Goal: Obtain resource: Obtain resource

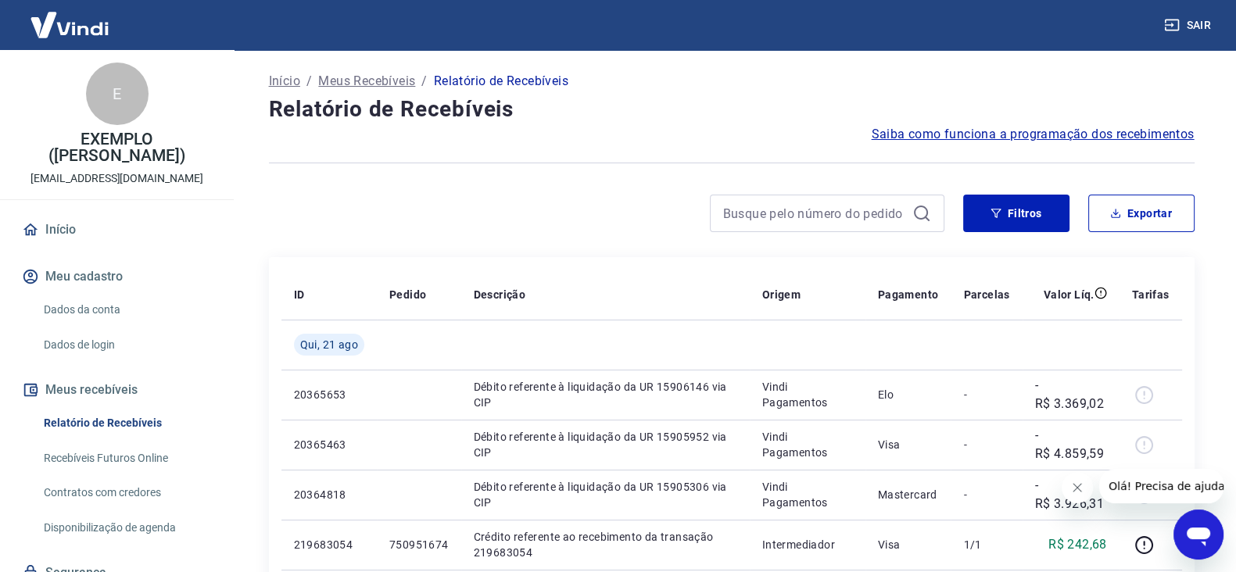
click at [559, 244] on div "Filtros Exportar" at bounding box center [732, 220] width 926 height 50
click at [1146, 205] on button "Exportar" at bounding box center [1141, 214] width 106 height 38
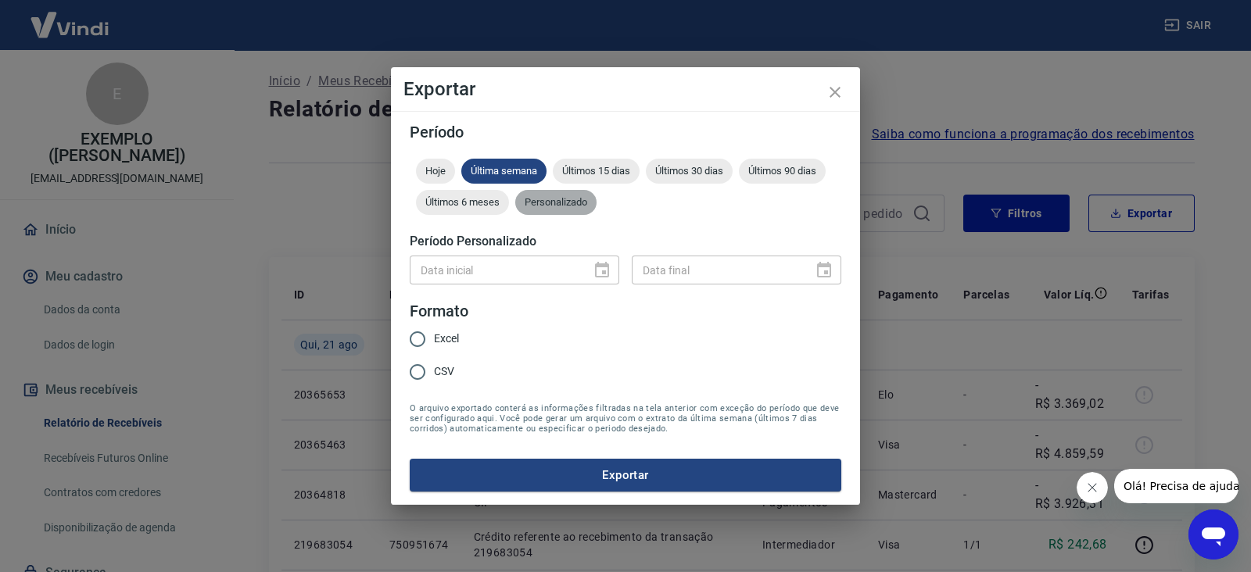
click at [560, 191] on div "Personalizado" at bounding box center [555, 202] width 81 height 25
drag, startPoint x: 934, startPoint y: 369, endPoint x: 988, endPoint y: 239, distance: 140.5
click at [943, 342] on div "Exportar Período Hoje Última semana Últimos 15 dias Últimos 30 dias Últimos 90 …" at bounding box center [625, 286] width 1251 height 572
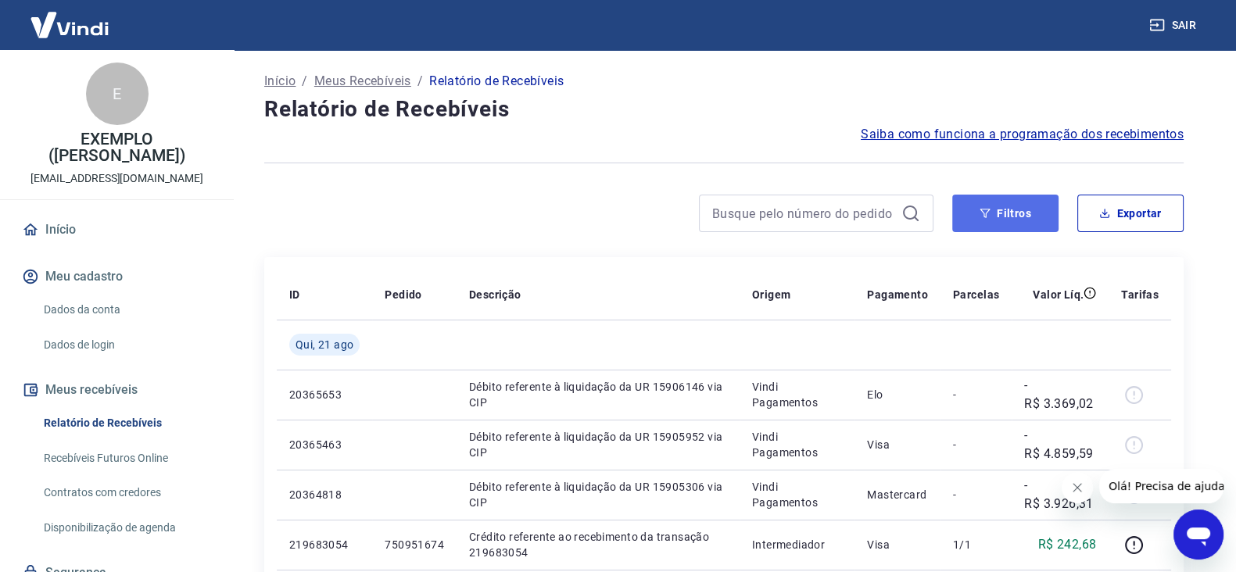
click at [1006, 220] on button "Filtros" at bounding box center [1005, 214] width 106 height 38
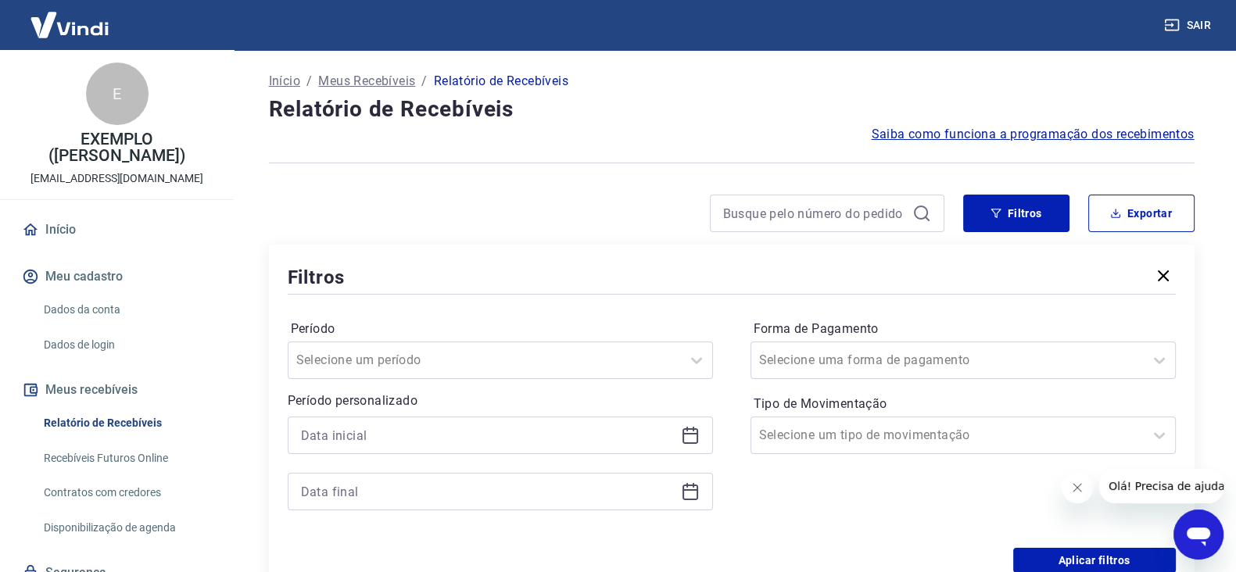
click at [683, 434] on icon at bounding box center [690, 434] width 16 height 2
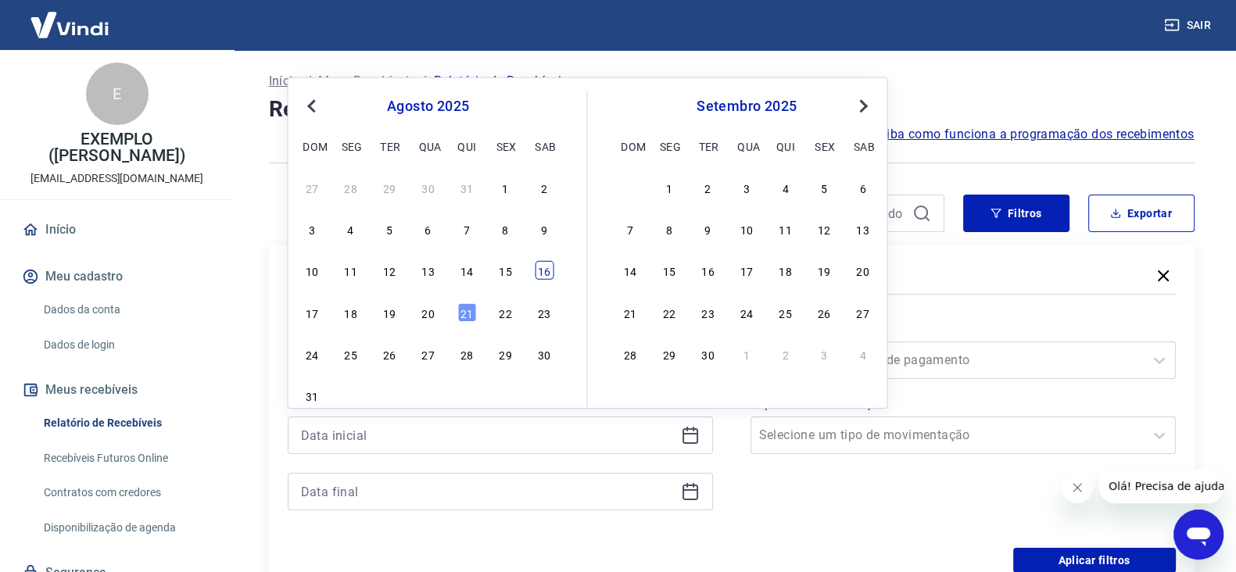
click at [548, 269] on div "16" at bounding box center [544, 270] width 19 height 19
type input "[DATE]"
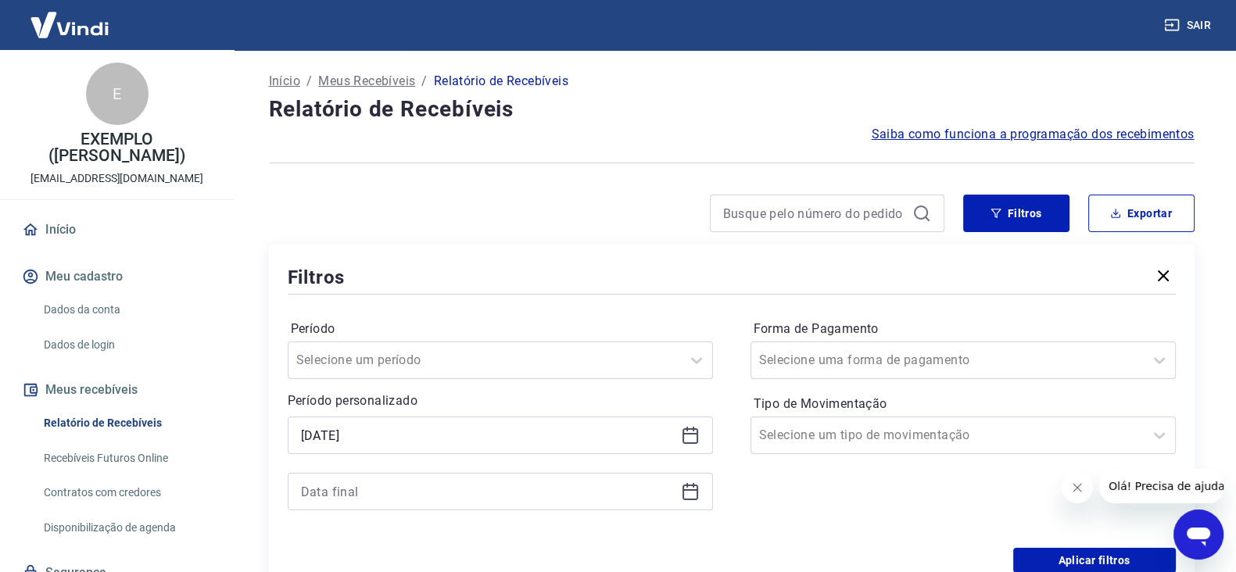
click at [697, 498] on icon at bounding box center [690, 493] width 16 height 16
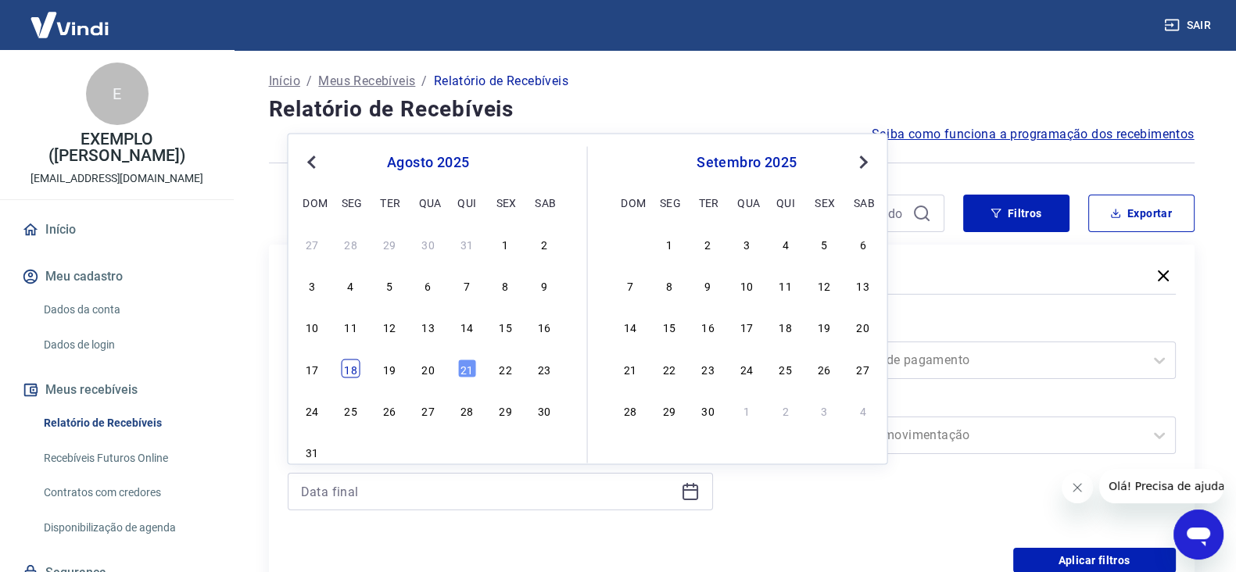
click at [353, 365] on div "18" at bounding box center [351, 368] width 19 height 19
type input "[DATE]"
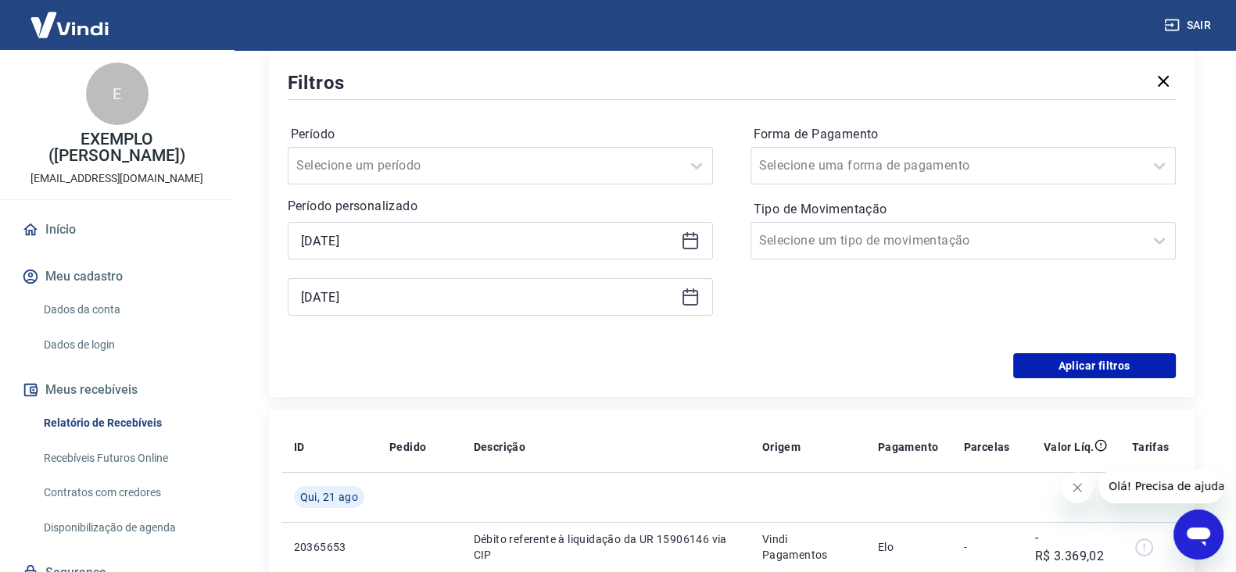
scroll to position [195, 0]
click at [1091, 365] on button "Aplicar filtros" at bounding box center [1094, 365] width 163 height 25
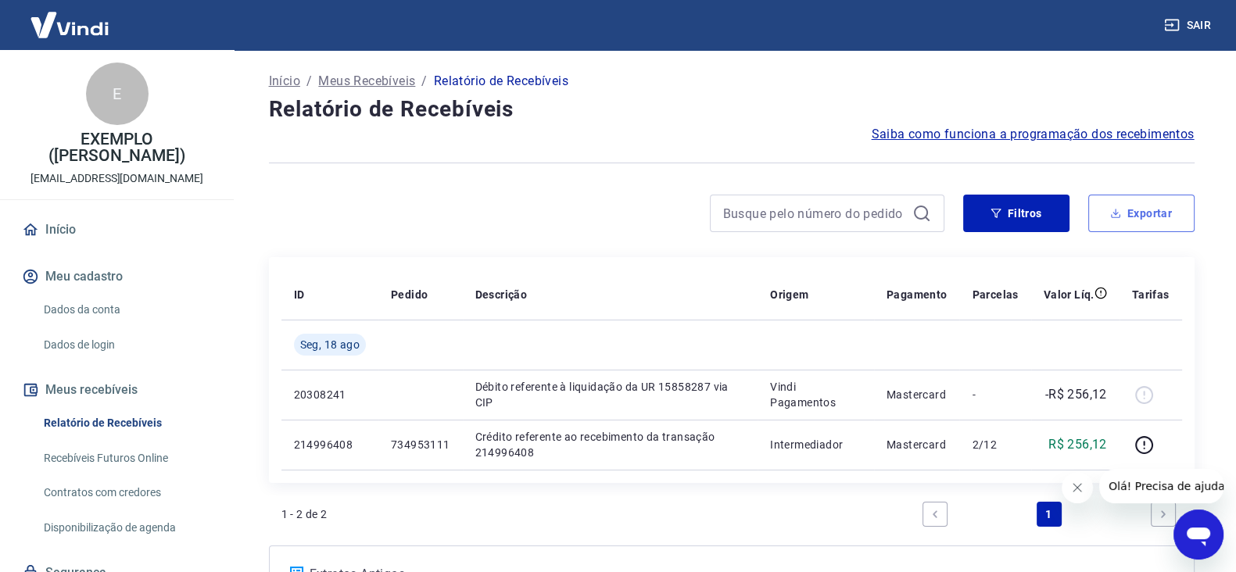
click at [1130, 210] on button "Exportar" at bounding box center [1141, 214] width 106 height 38
type input "[DATE]"
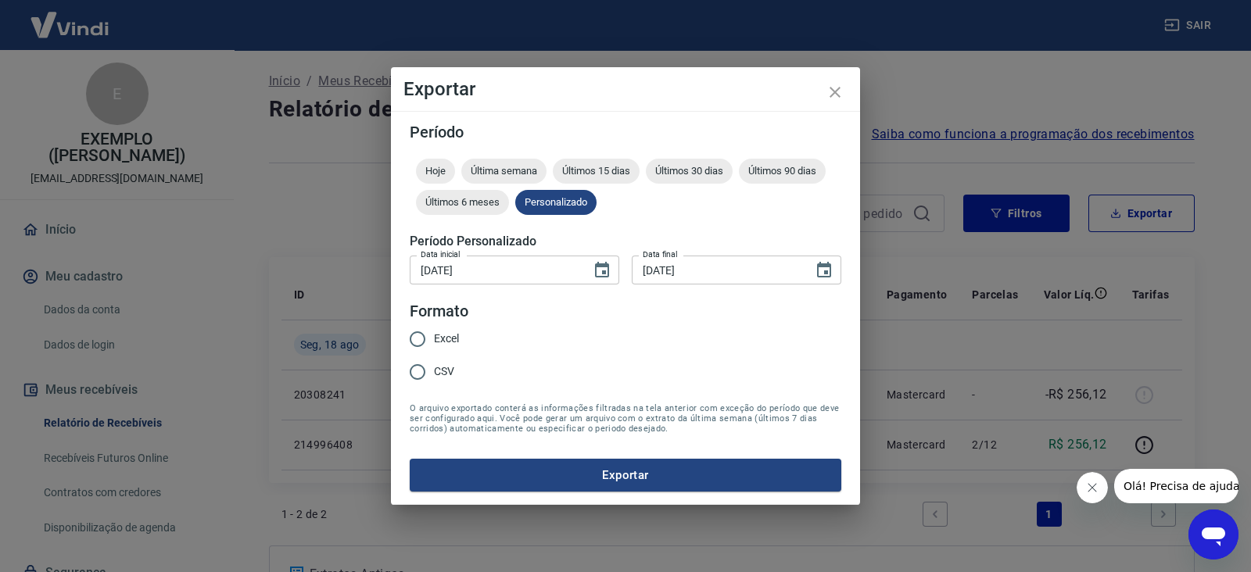
click at [414, 341] on input "Excel" at bounding box center [417, 339] width 33 height 33
radio input "true"
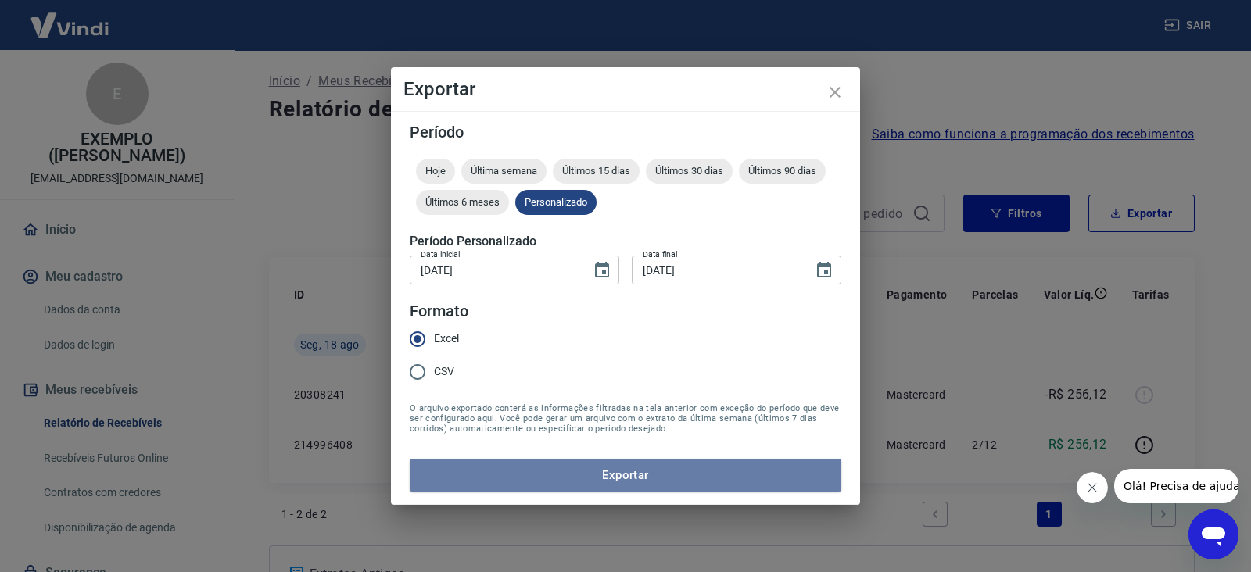
click at [489, 463] on button "Exportar" at bounding box center [626, 475] width 432 height 33
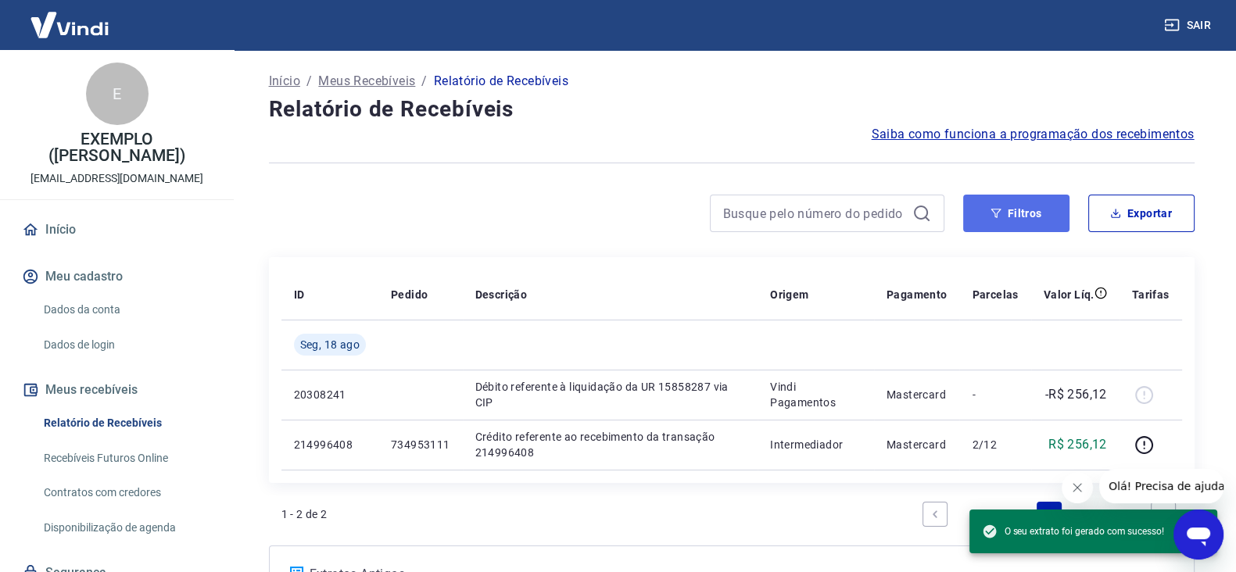
click at [1055, 224] on button "Filtros" at bounding box center [1016, 214] width 106 height 38
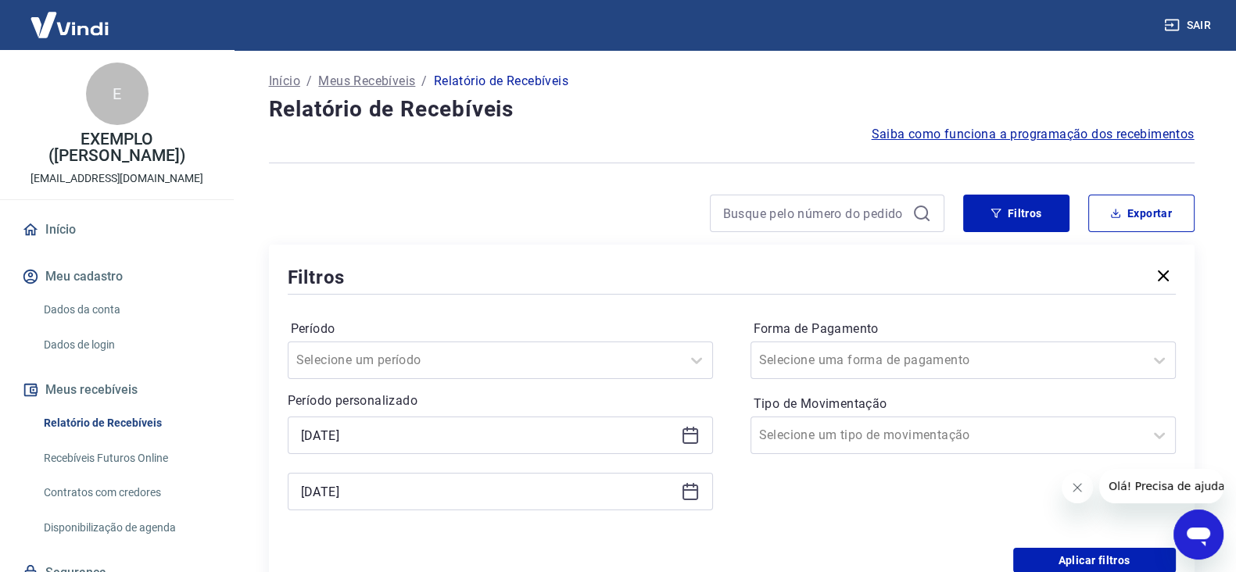
click at [696, 438] on icon at bounding box center [690, 435] width 19 height 19
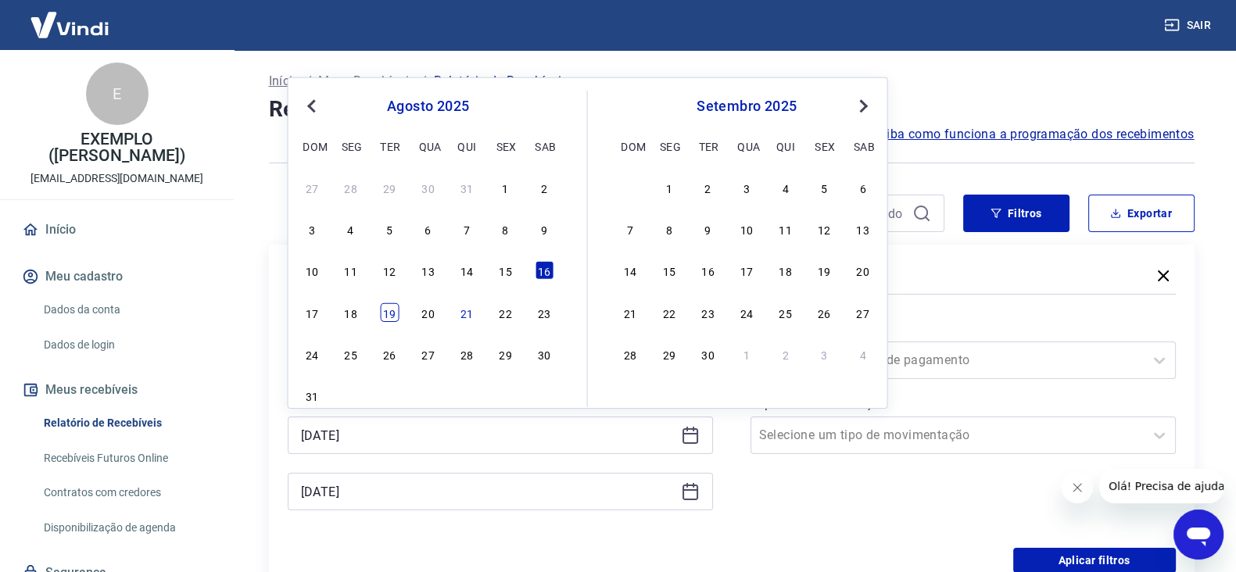
click at [385, 313] on div "19" at bounding box center [389, 312] width 19 height 19
type input "[DATE]"
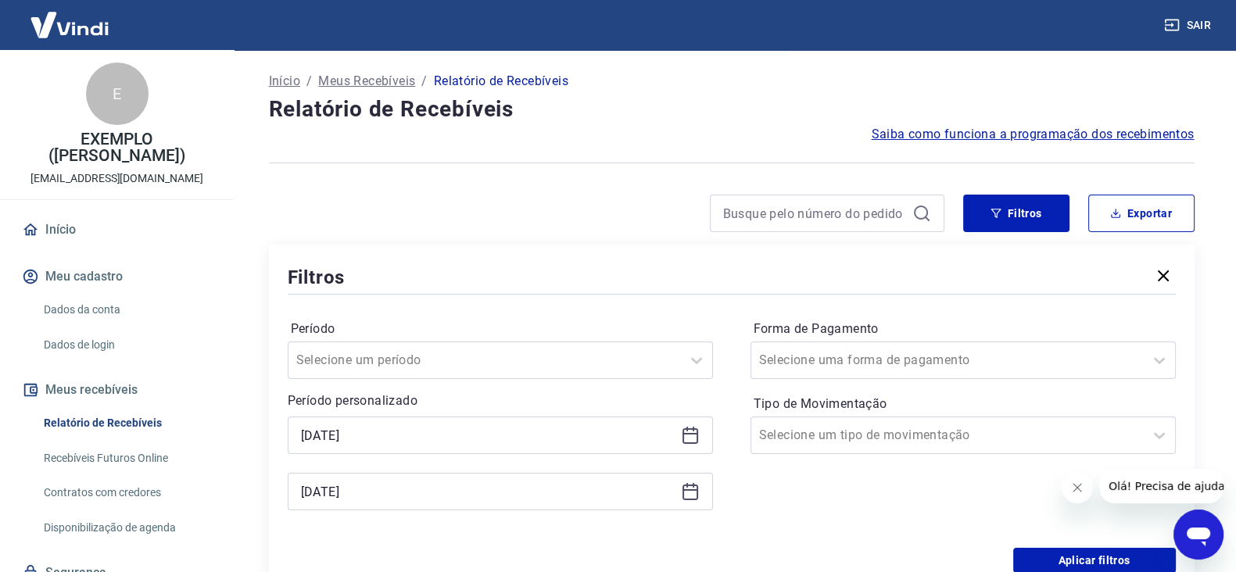
click at [688, 488] on icon at bounding box center [690, 491] width 19 height 19
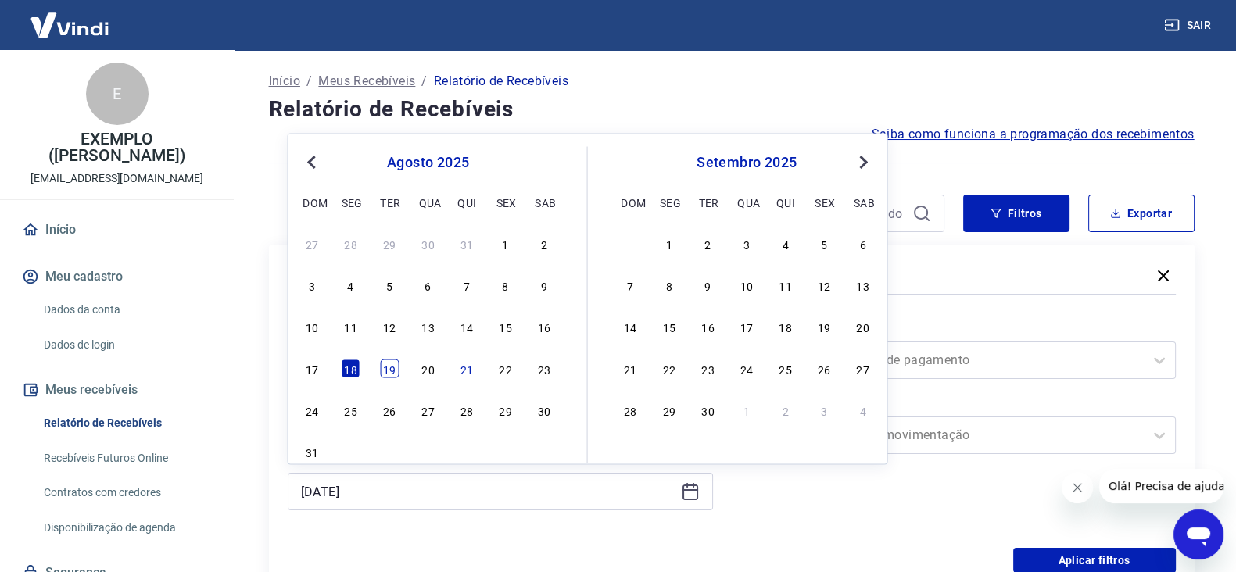
click at [387, 365] on div "19" at bounding box center [389, 368] width 19 height 19
type input "[DATE]"
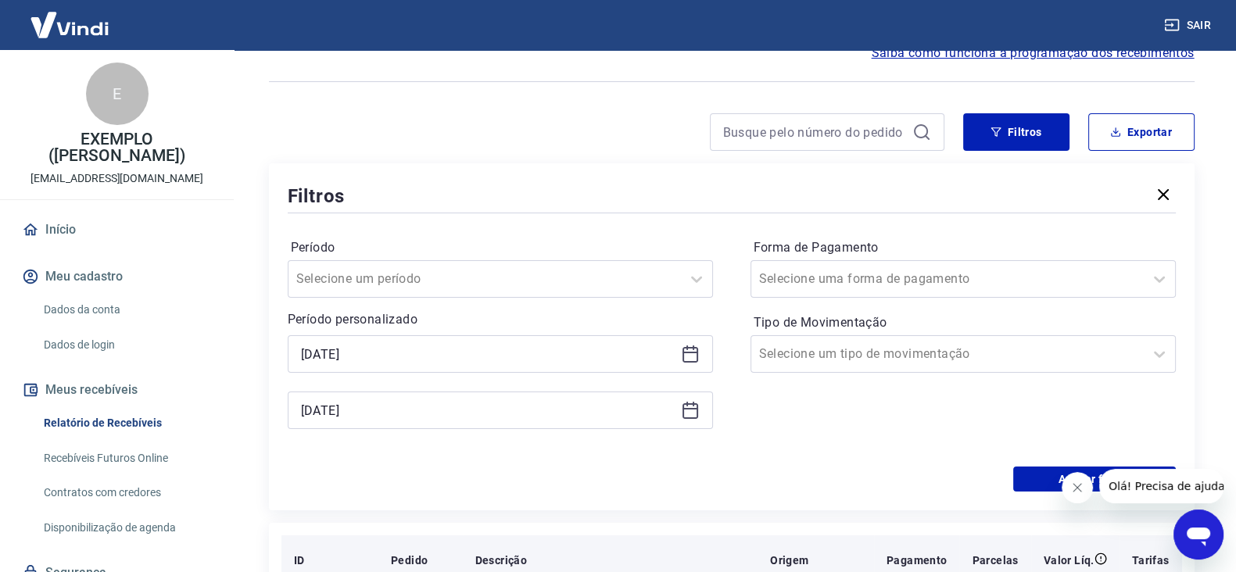
scroll to position [195, 0]
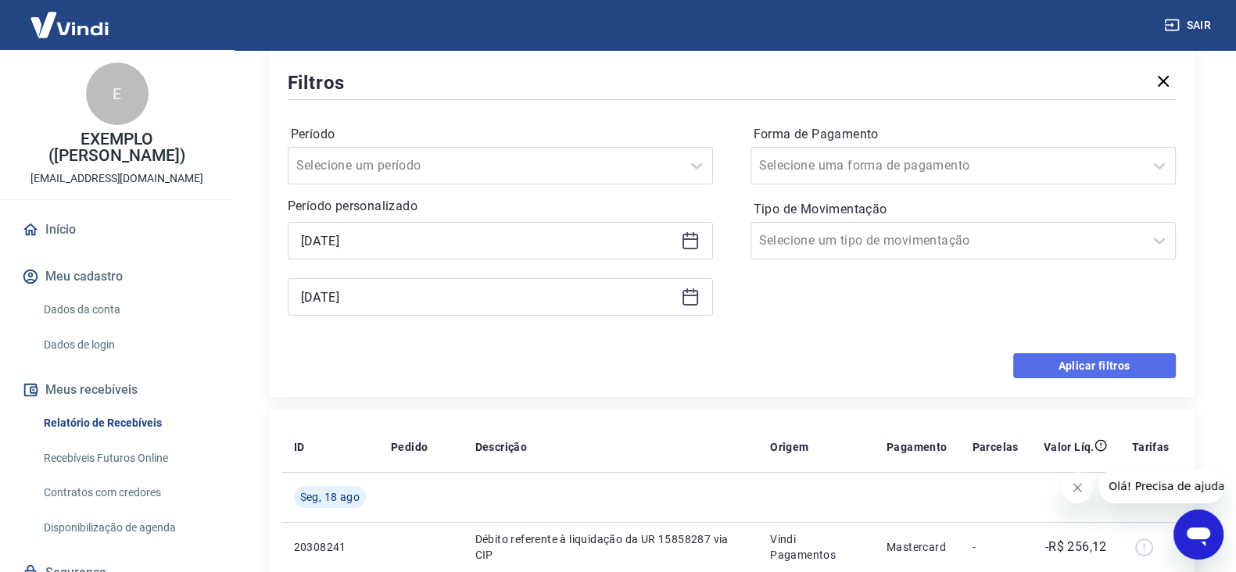
click at [1083, 357] on button "Aplicar filtros" at bounding box center [1094, 365] width 163 height 25
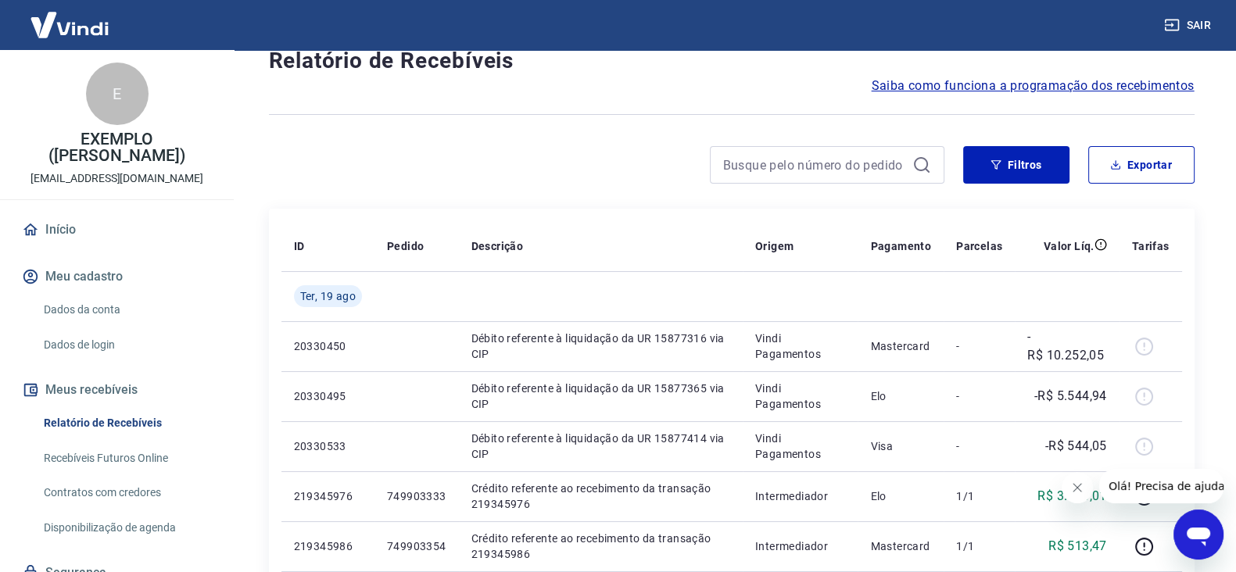
scroll to position [18, 0]
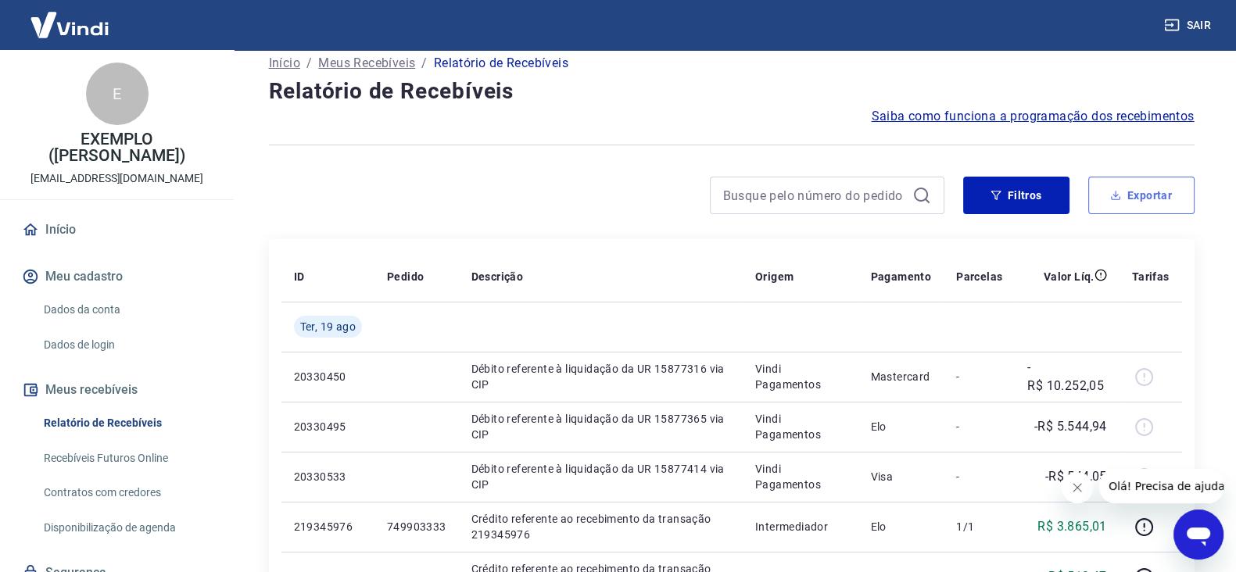
click at [1130, 204] on button "Exportar" at bounding box center [1141, 196] width 106 height 38
type input "[DATE]"
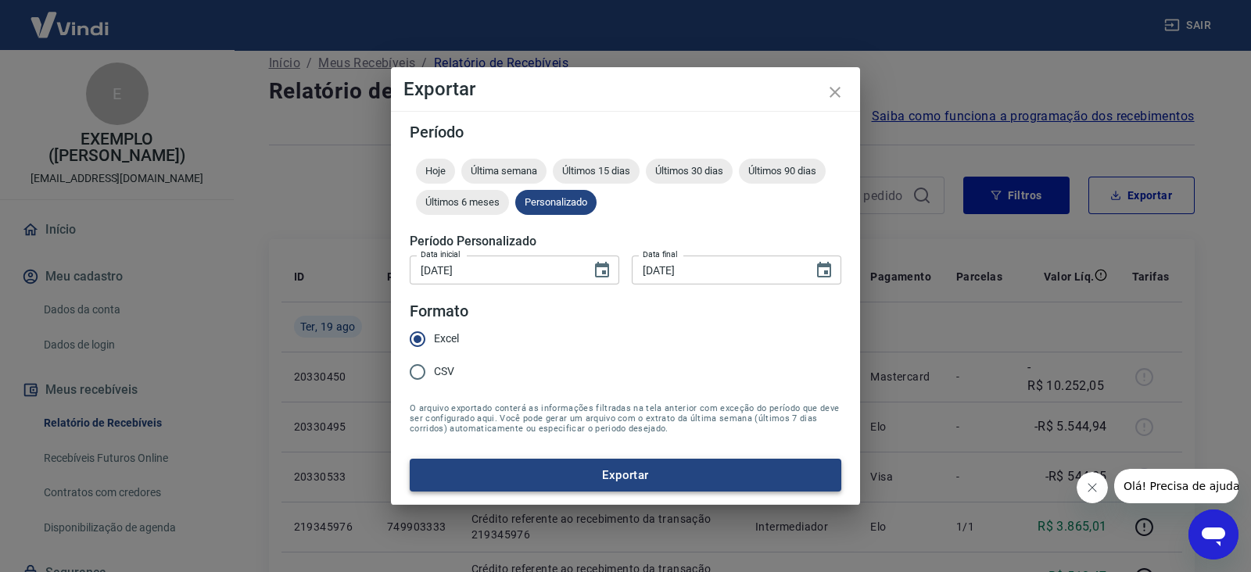
click at [532, 464] on button "Exportar" at bounding box center [626, 475] width 432 height 33
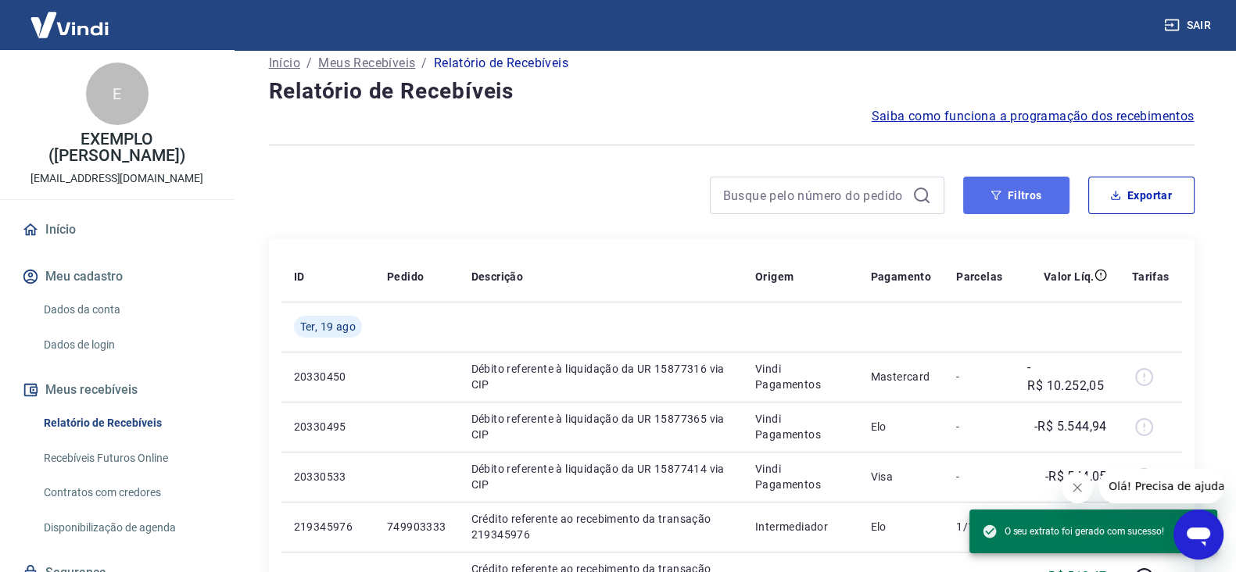
click at [1044, 197] on button "Filtros" at bounding box center [1016, 196] width 106 height 38
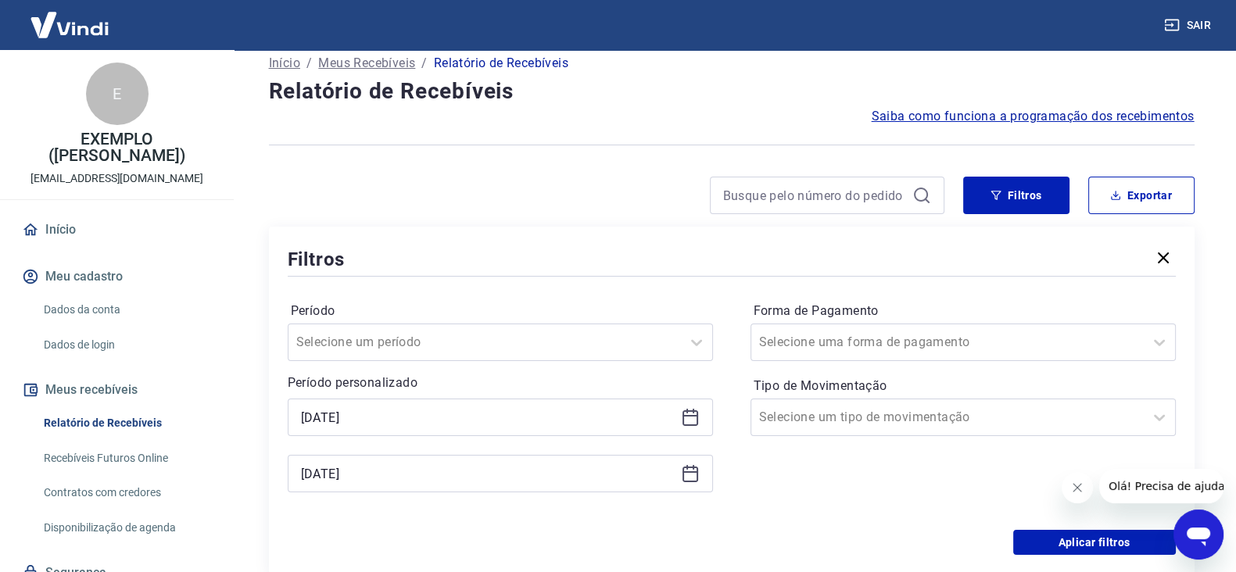
click at [685, 416] on icon at bounding box center [690, 417] width 19 height 19
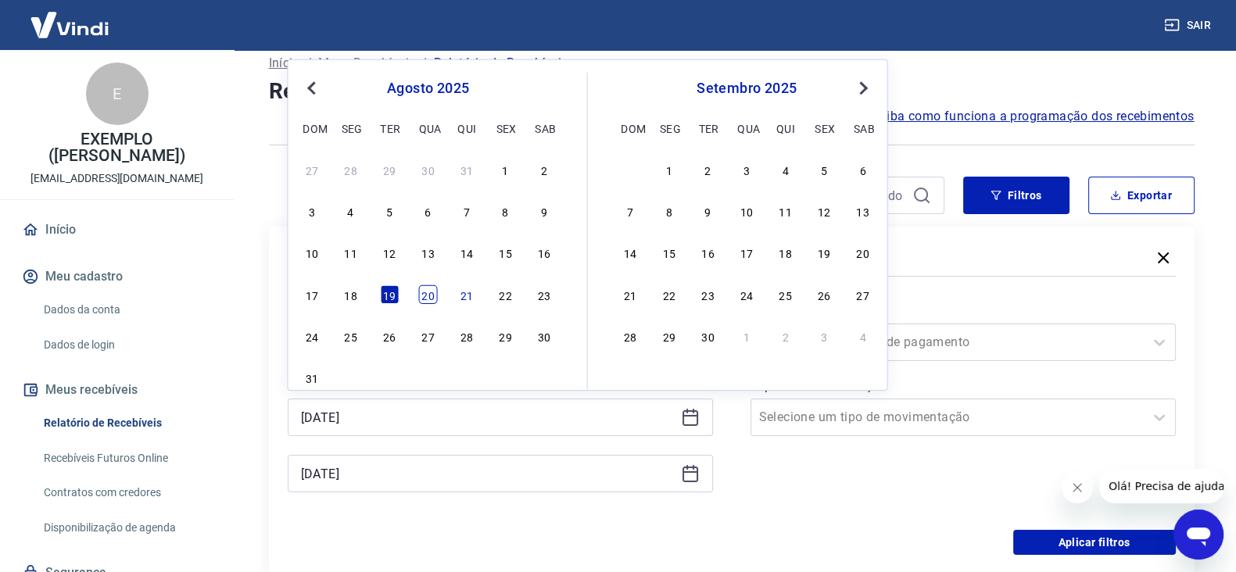
click at [419, 297] on div "20" at bounding box center [428, 294] width 19 height 19
type input "[DATE]"
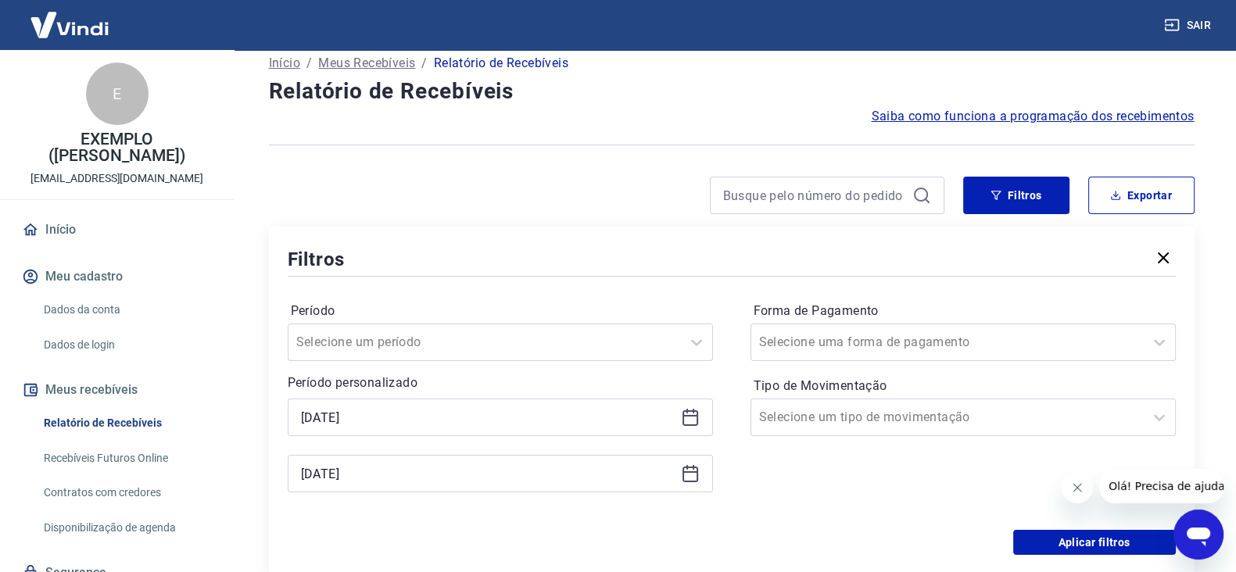
click at [687, 471] on icon at bounding box center [690, 473] width 19 height 19
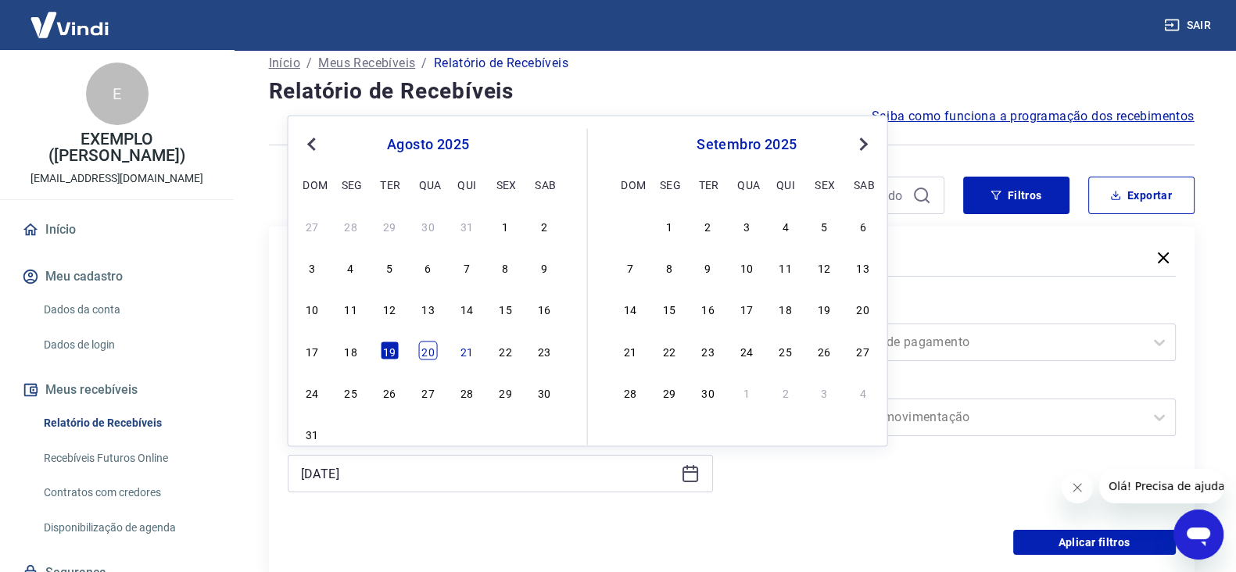
click at [428, 352] on div "20" at bounding box center [428, 350] width 19 height 19
type input "[DATE]"
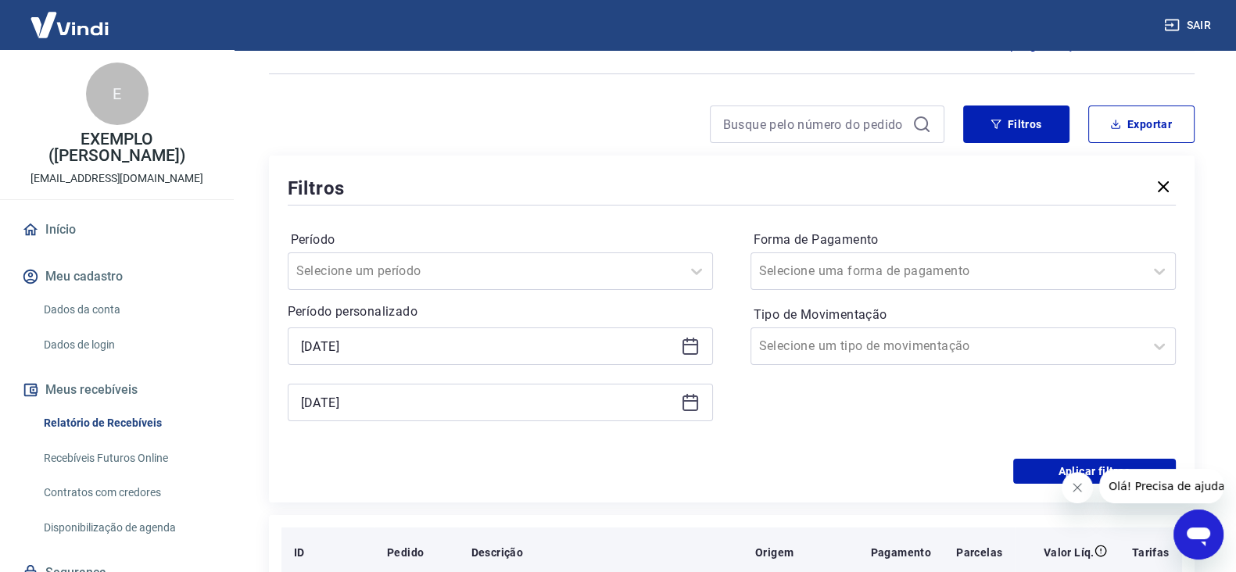
scroll to position [213, 0]
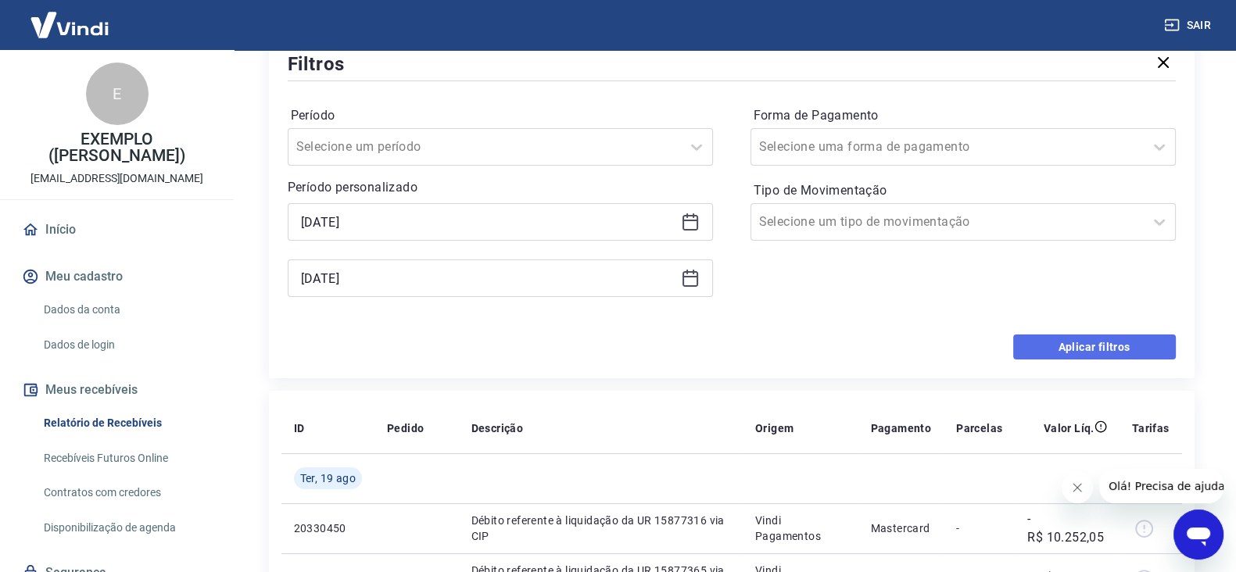
click at [1057, 353] on button "Aplicar filtros" at bounding box center [1094, 347] width 163 height 25
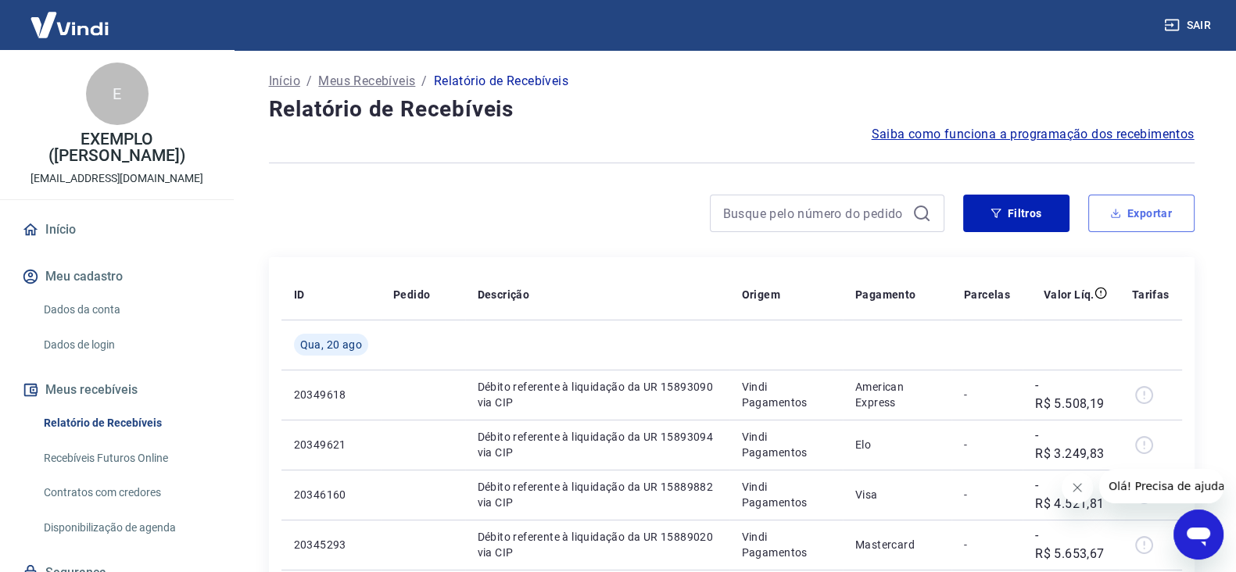
click at [1133, 213] on button "Exportar" at bounding box center [1141, 214] width 106 height 38
type input "[DATE]"
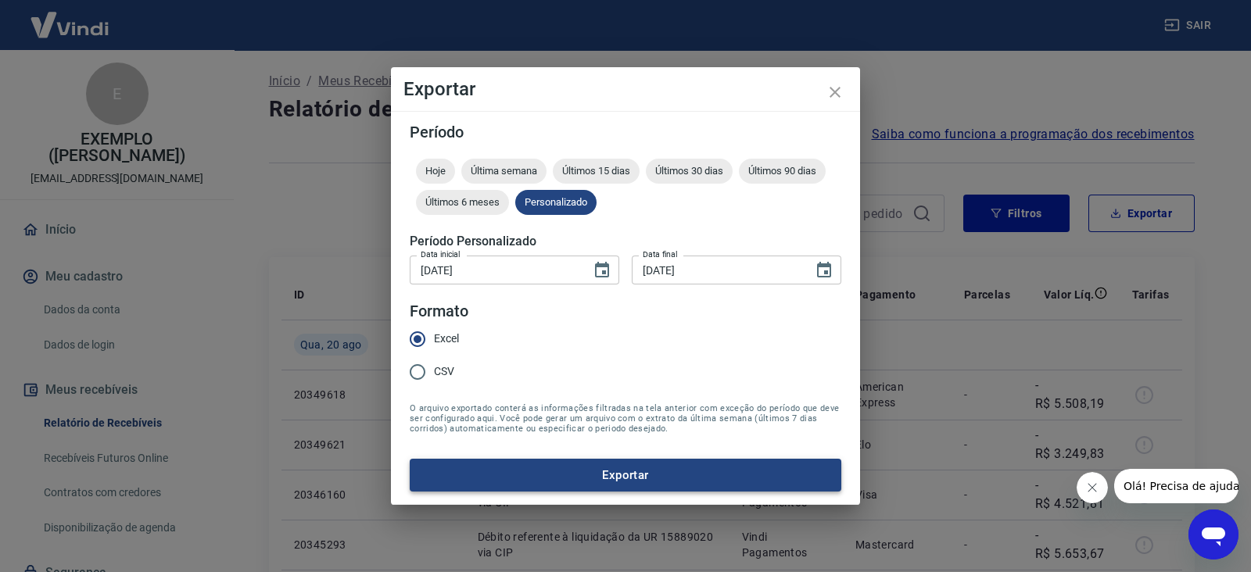
click at [590, 468] on button "Exportar" at bounding box center [626, 475] width 432 height 33
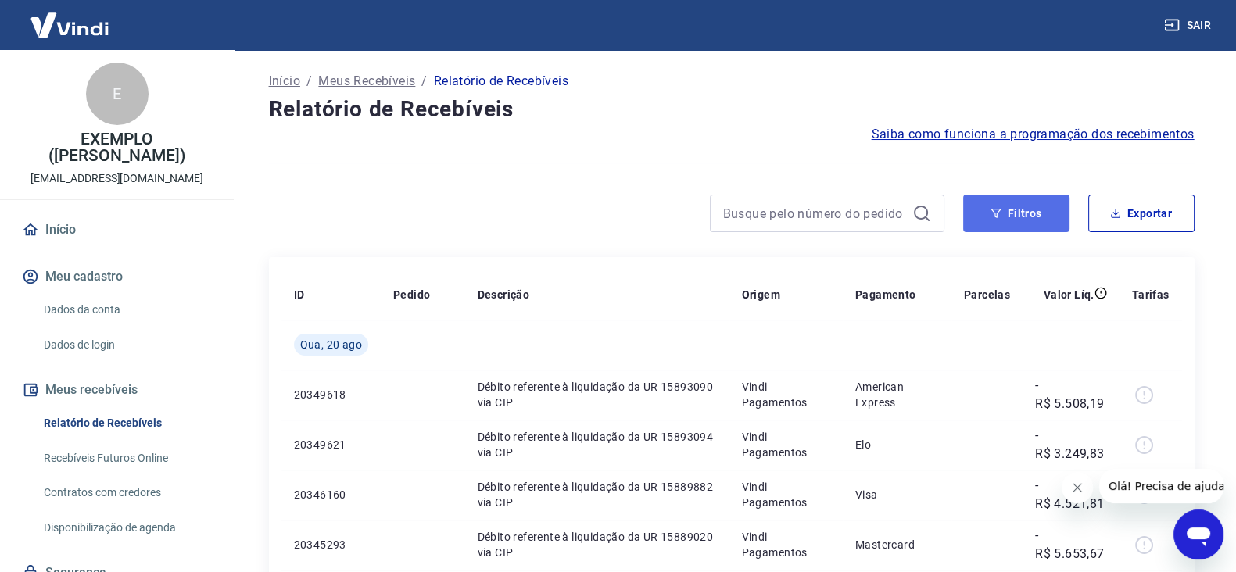
click at [990, 197] on button "Filtros" at bounding box center [1016, 214] width 106 height 38
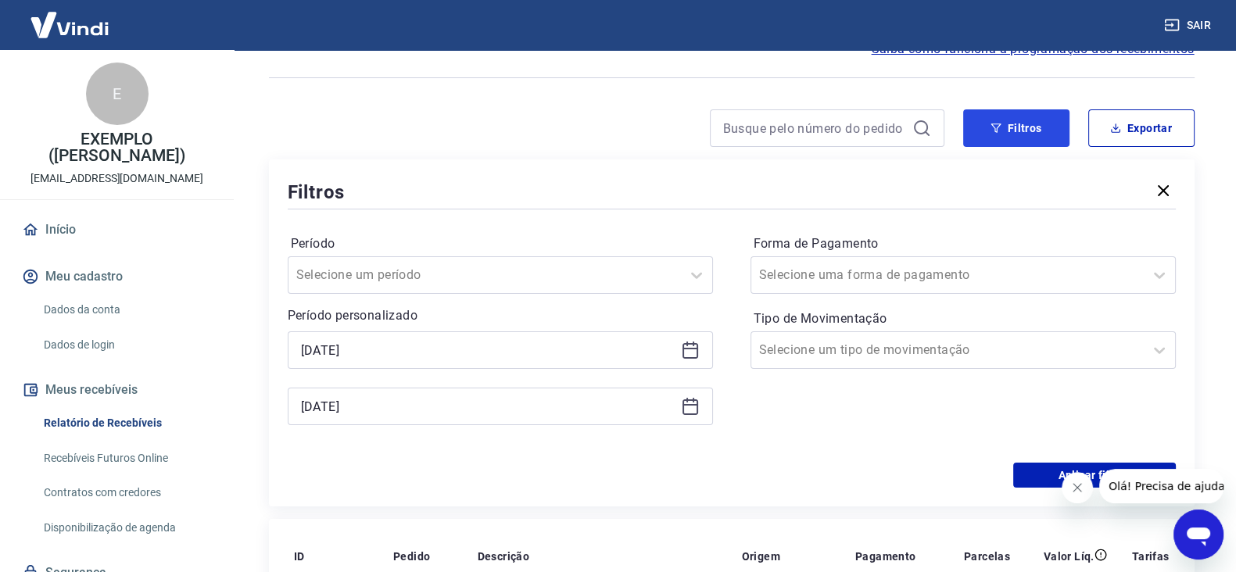
scroll to position [195, 0]
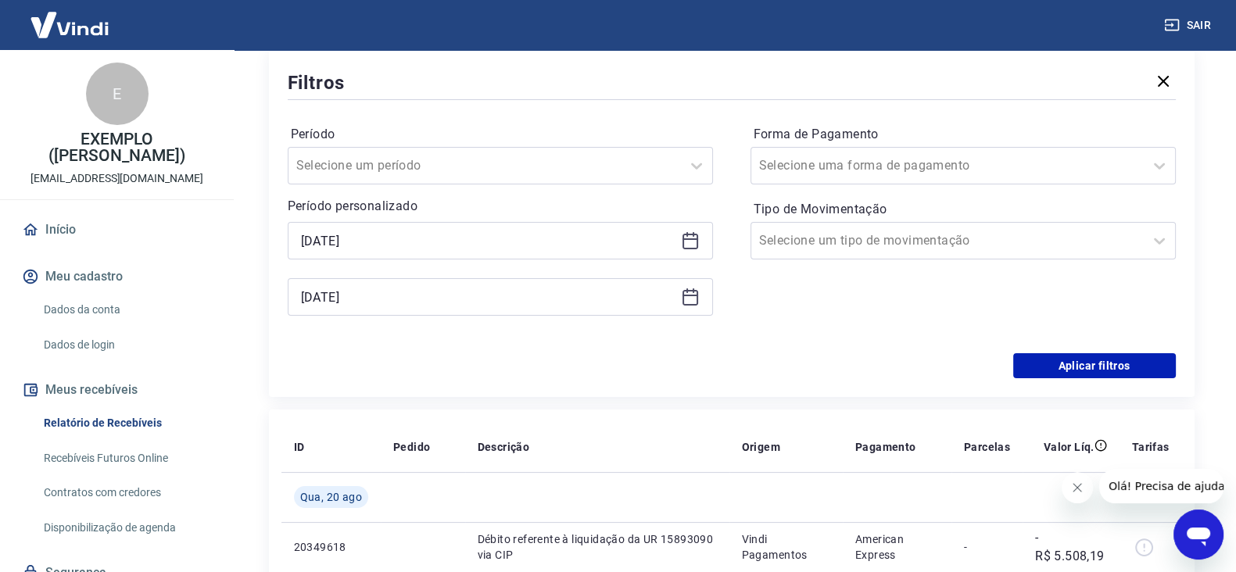
click at [693, 248] on icon at bounding box center [690, 242] width 16 height 16
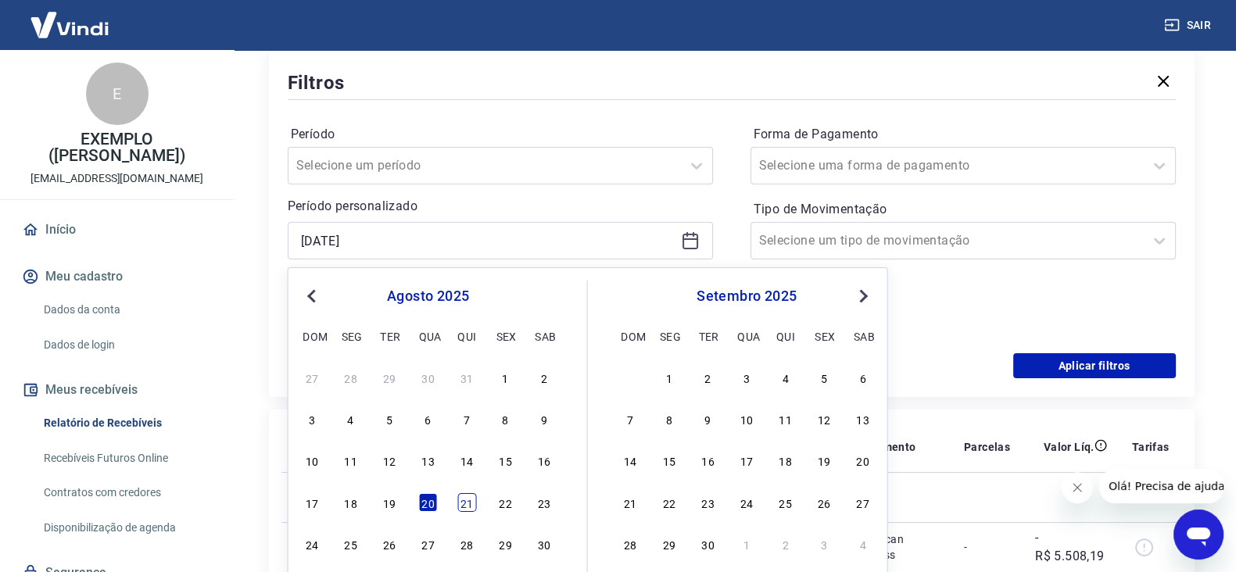
click at [472, 510] on div "17 18 19 20 21 22 23" at bounding box center [428, 502] width 255 height 23
click at [464, 495] on div "21" at bounding box center [466, 502] width 19 height 19
type input "[DATE]"
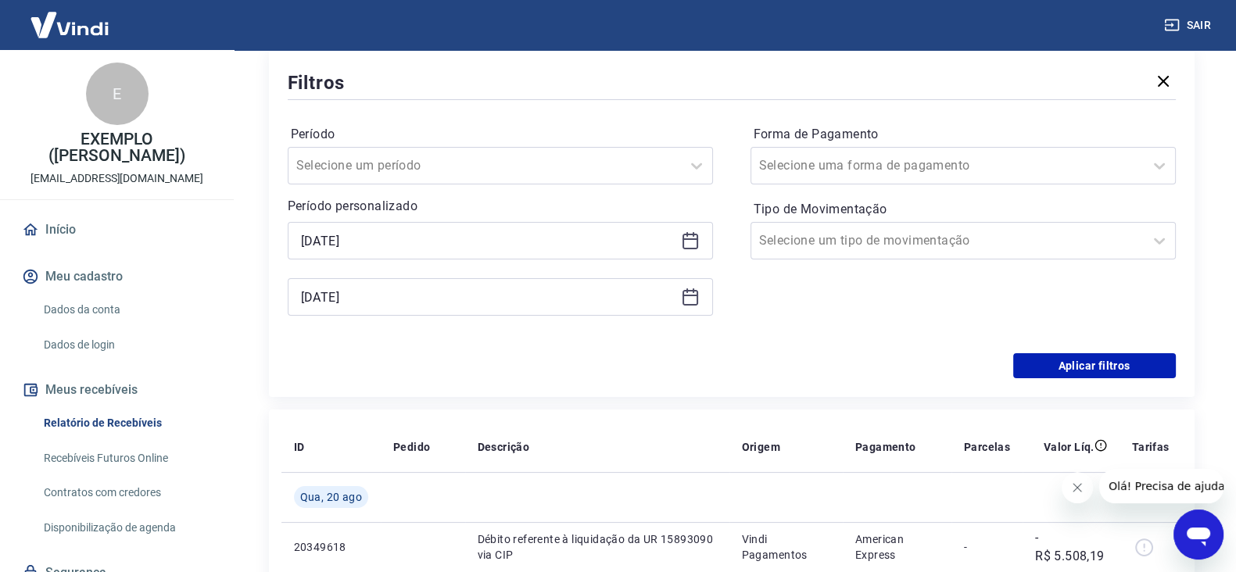
click at [690, 290] on icon at bounding box center [690, 298] width 16 height 16
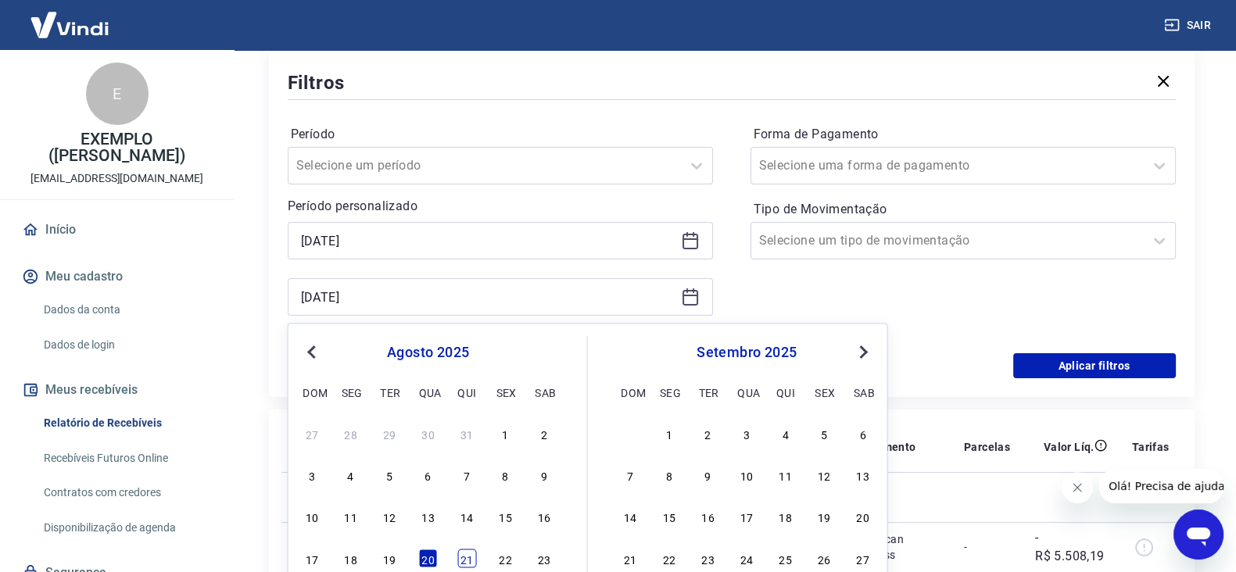
click at [462, 564] on div "21" at bounding box center [466, 558] width 19 height 19
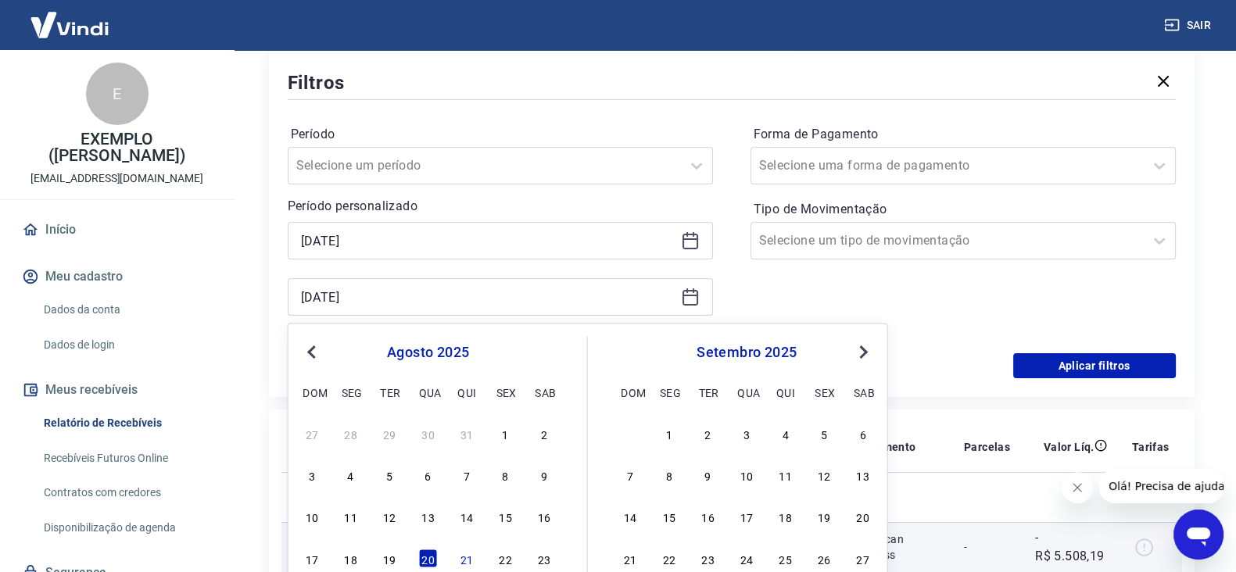
type input "[DATE]"
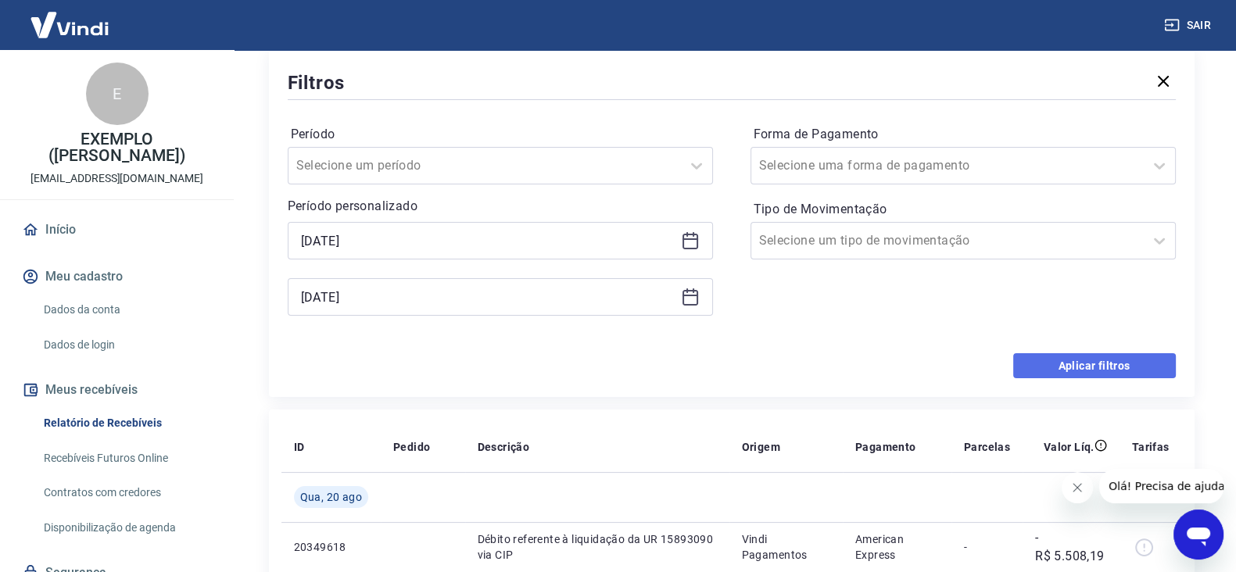
click at [1058, 361] on button "Aplicar filtros" at bounding box center [1094, 365] width 163 height 25
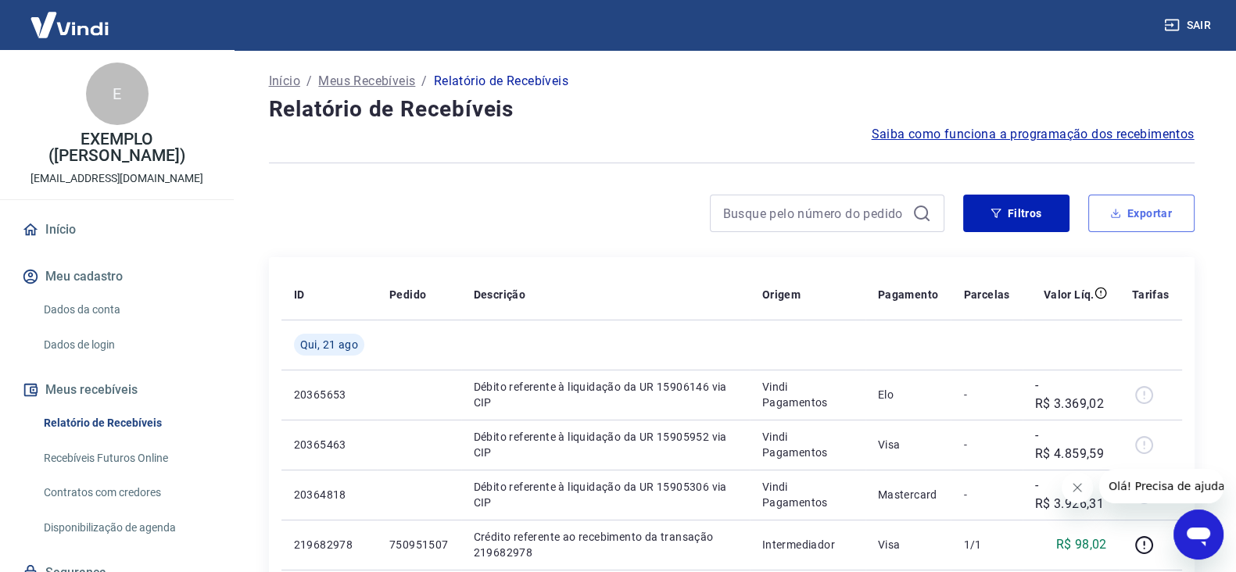
click at [1153, 203] on button "Exportar" at bounding box center [1141, 214] width 106 height 38
type input "[DATE]"
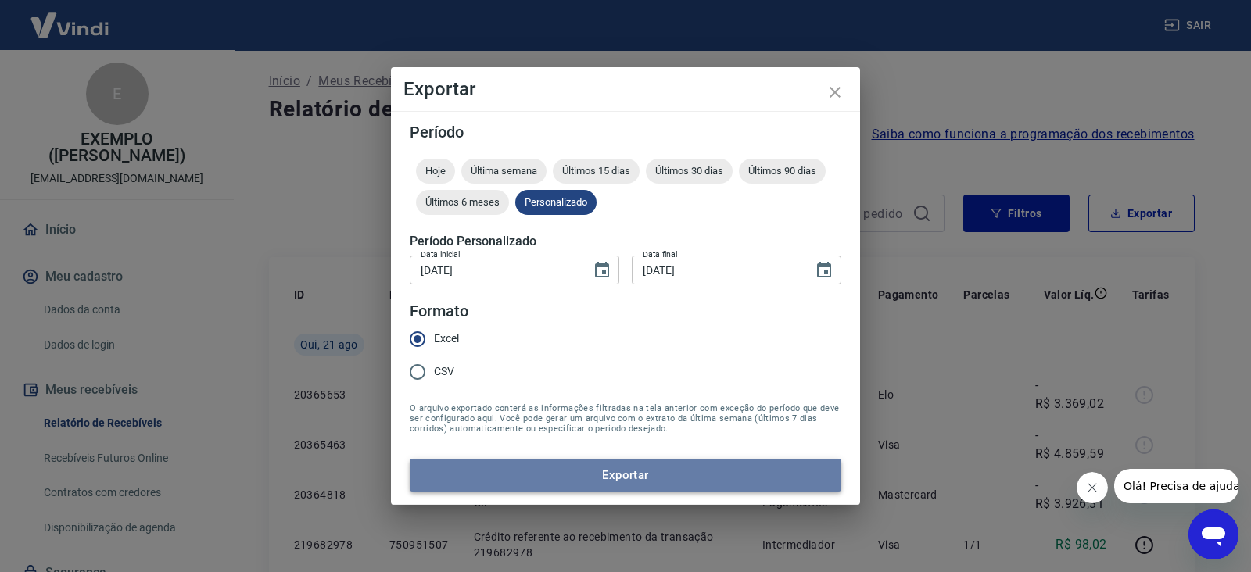
click at [546, 471] on button "Exportar" at bounding box center [626, 475] width 432 height 33
